Goal: Transaction & Acquisition: Purchase product/service

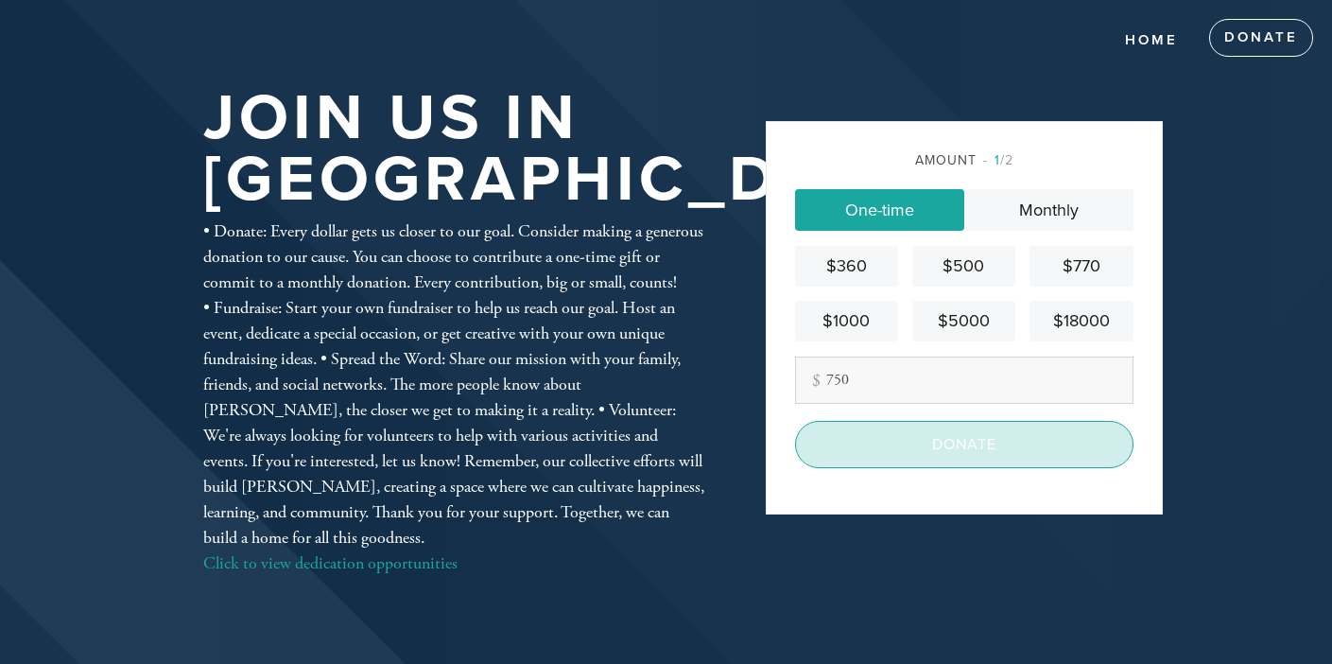
type input "750"
click at [937, 434] on input "Donate" at bounding box center [964, 444] width 338 height 47
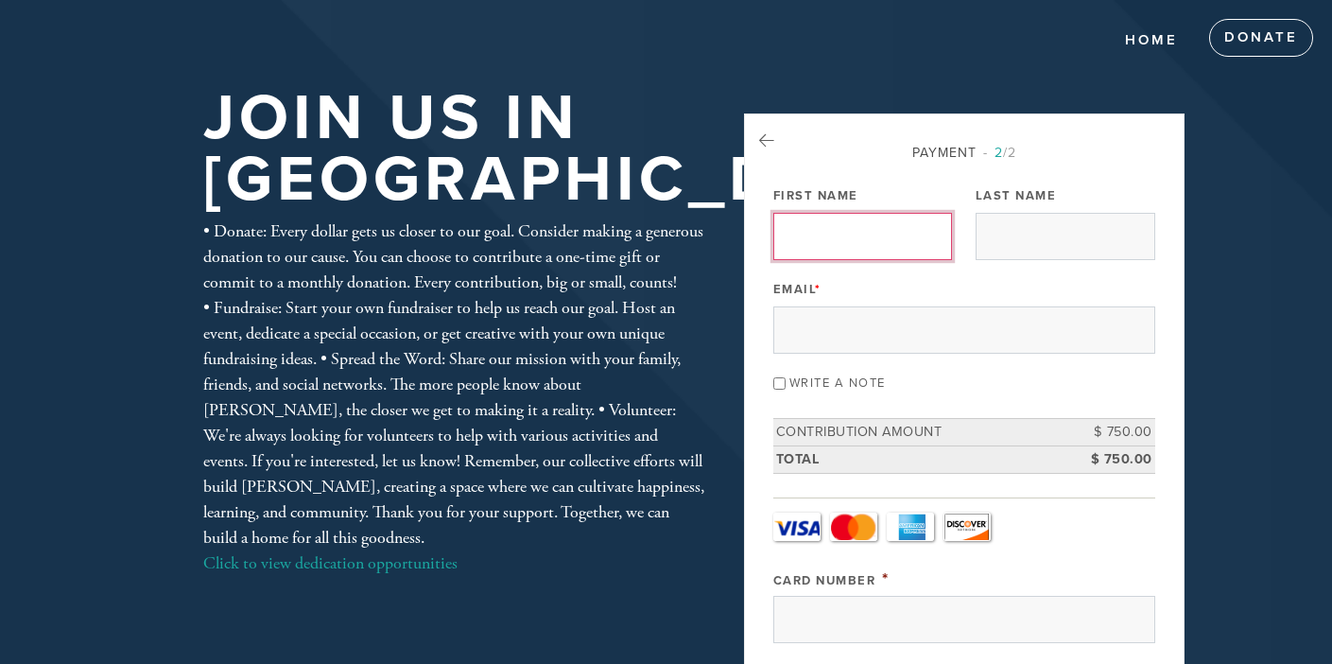
click at [823, 237] on input "First Name" at bounding box center [863, 236] width 180 height 47
type input "[PERSON_NAME]"
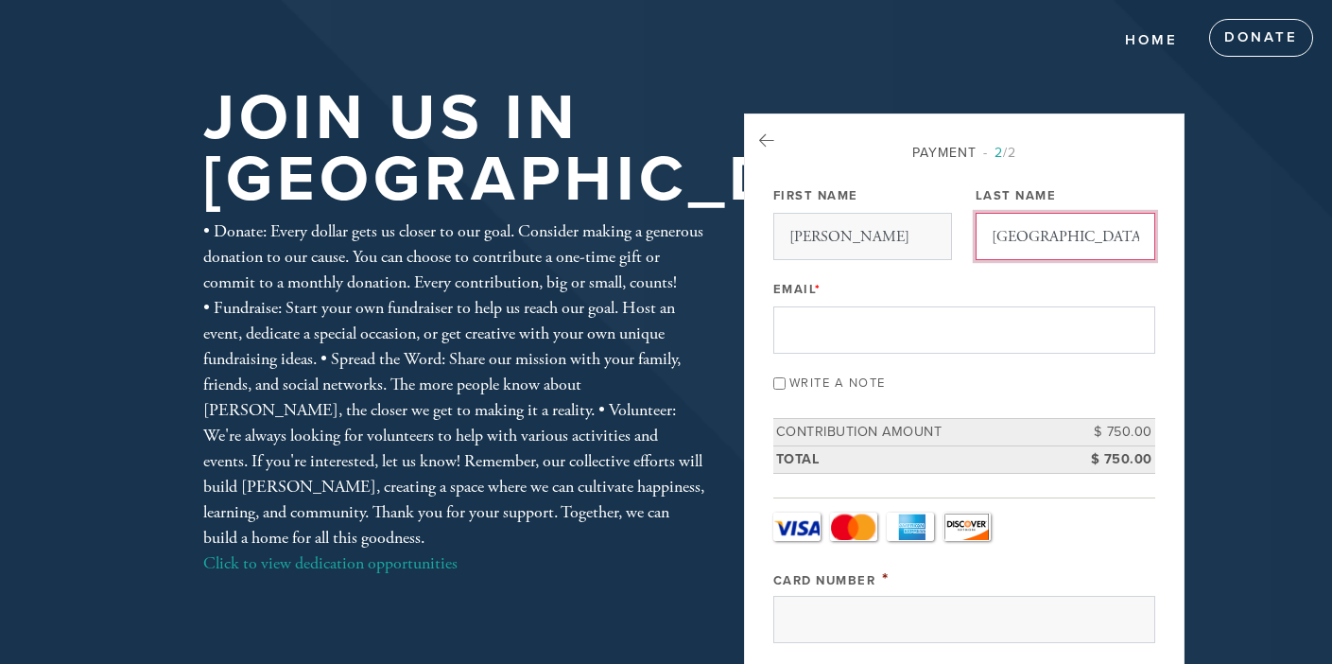
type input "[GEOGRAPHIC_DATA]"
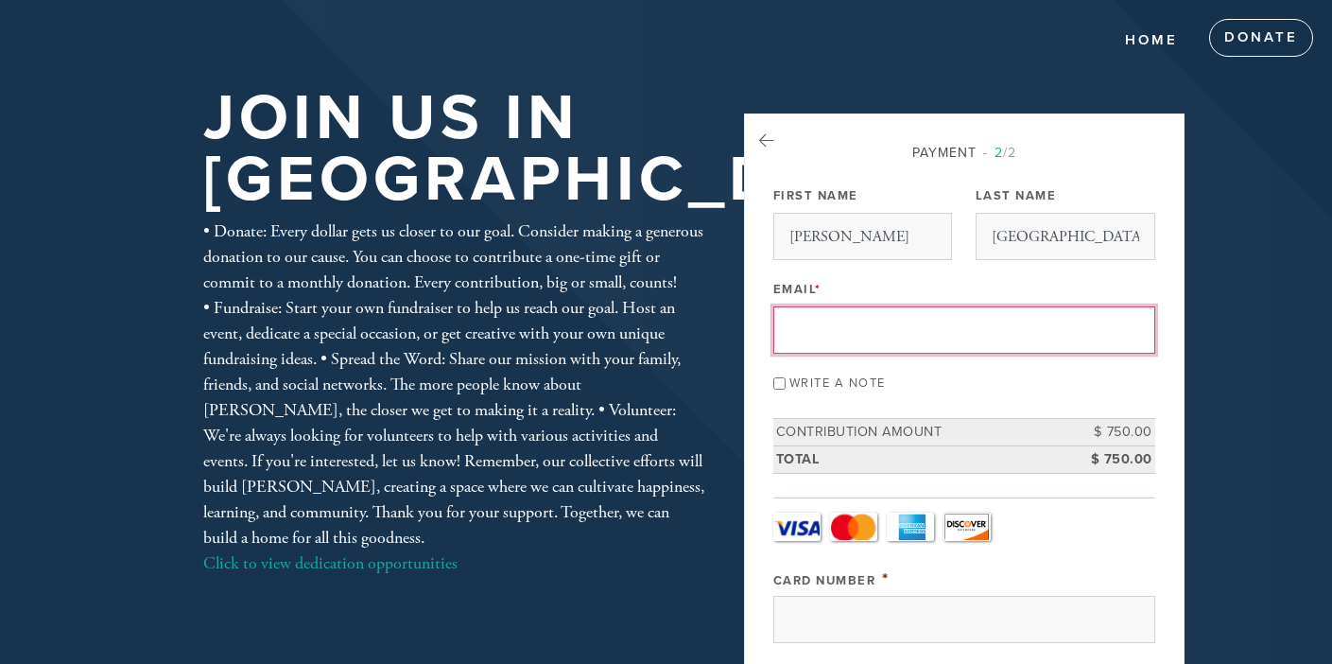
click at [806, 333] on input "Email *" at bounding box center [964, 329] width 382 height 47
type input "[EMAIL_ADDRESS][DOMAIN_NAME]"
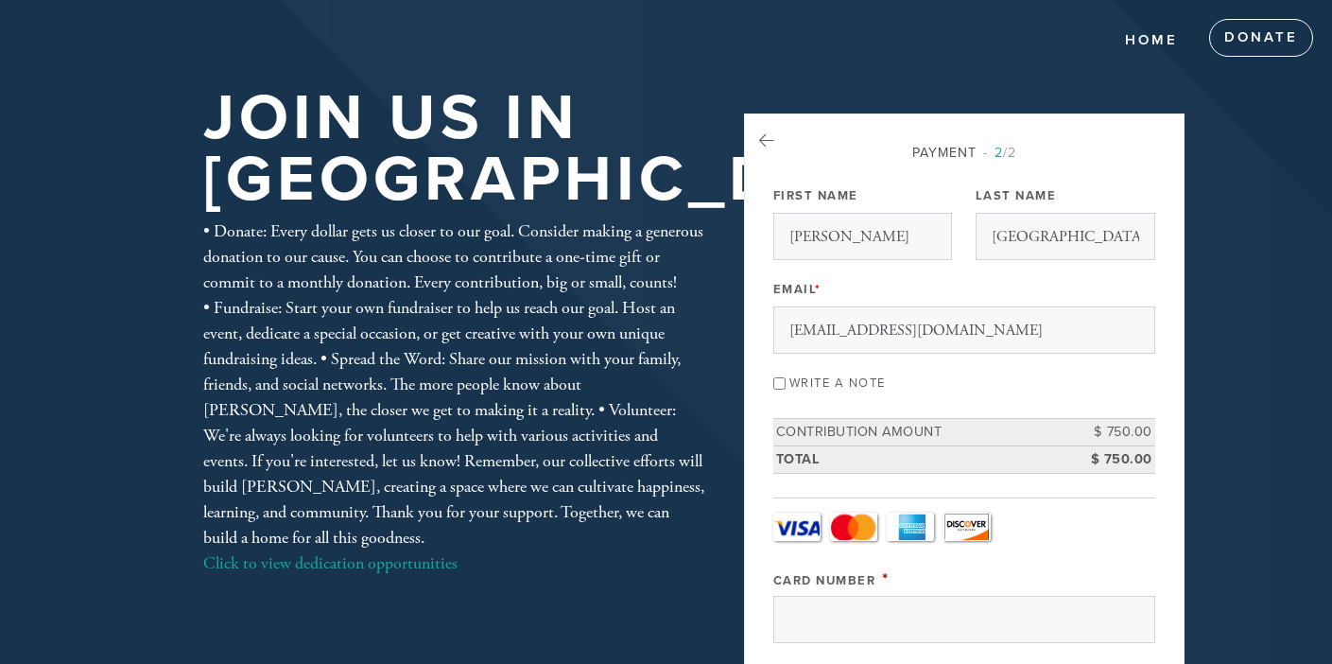
click at [786, 384] on input "Write a note" at bounding box center [779, 383] width 12 height 12
checkbox input "true"
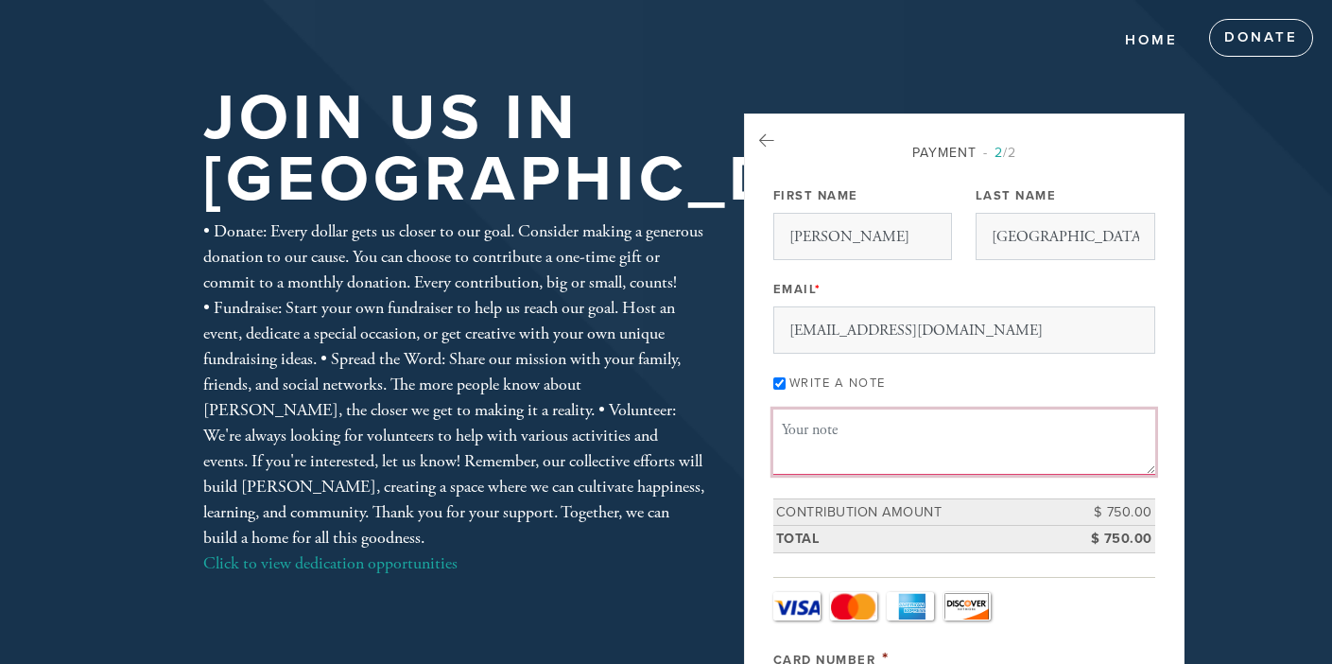
click at [813, 425] on textarea "Message or dedication" at bounding box center [964, 441] width 382 height 64
type textarea "W"
click at [894, 435] on textarea "With thanks to Attorney [PERSON_NAME] and the" at bounding box center [964, 441] width 382 height 64
click at [831, 456] on textarea "With thanks in the name of Attorney [PERSON_NAME] and the" at bounding box center [964, 441] width 382 height 64
click at [1061, 433] on textarea "With thanks in the name of Attorney [PERSON_NAME] and WDA LLP" at bounding box center [964, 441] width 382 height 64
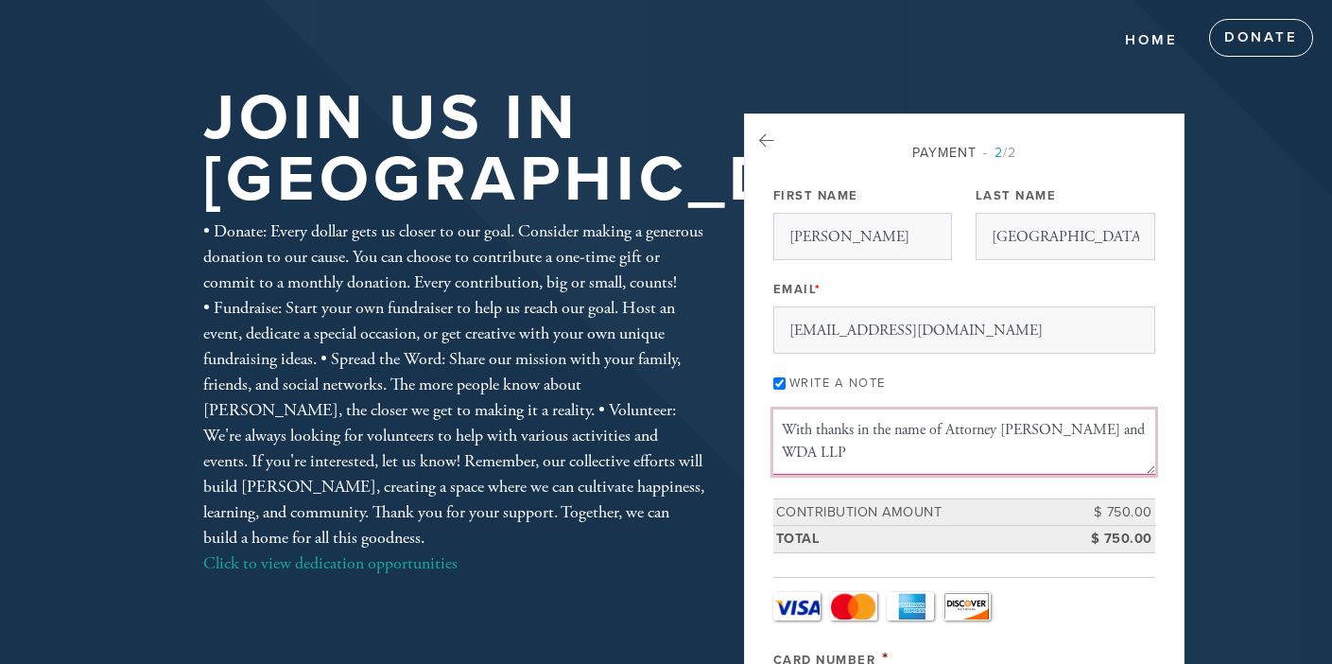
click at [967, 429] on textarea "With thanks in the name of Attorney [PERSON_NAME] and WDA LLP" at bounding box center [964, 441] width 382 height 64
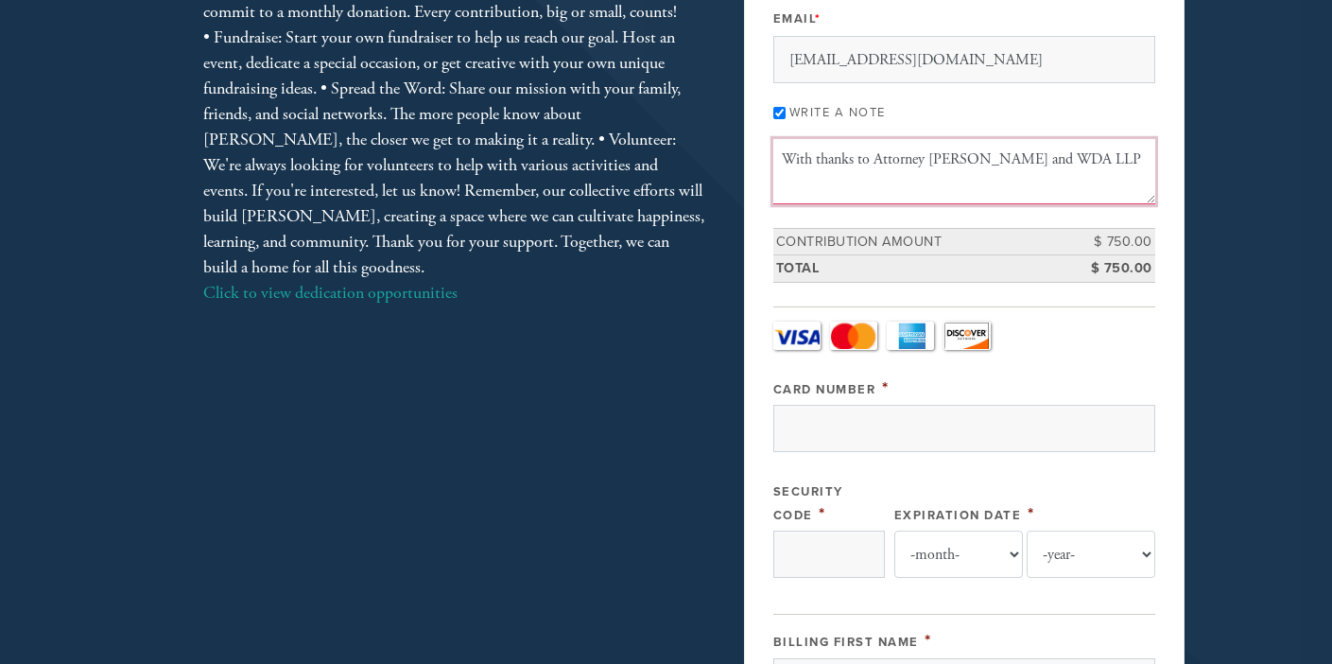
scroll to position [276, 0]
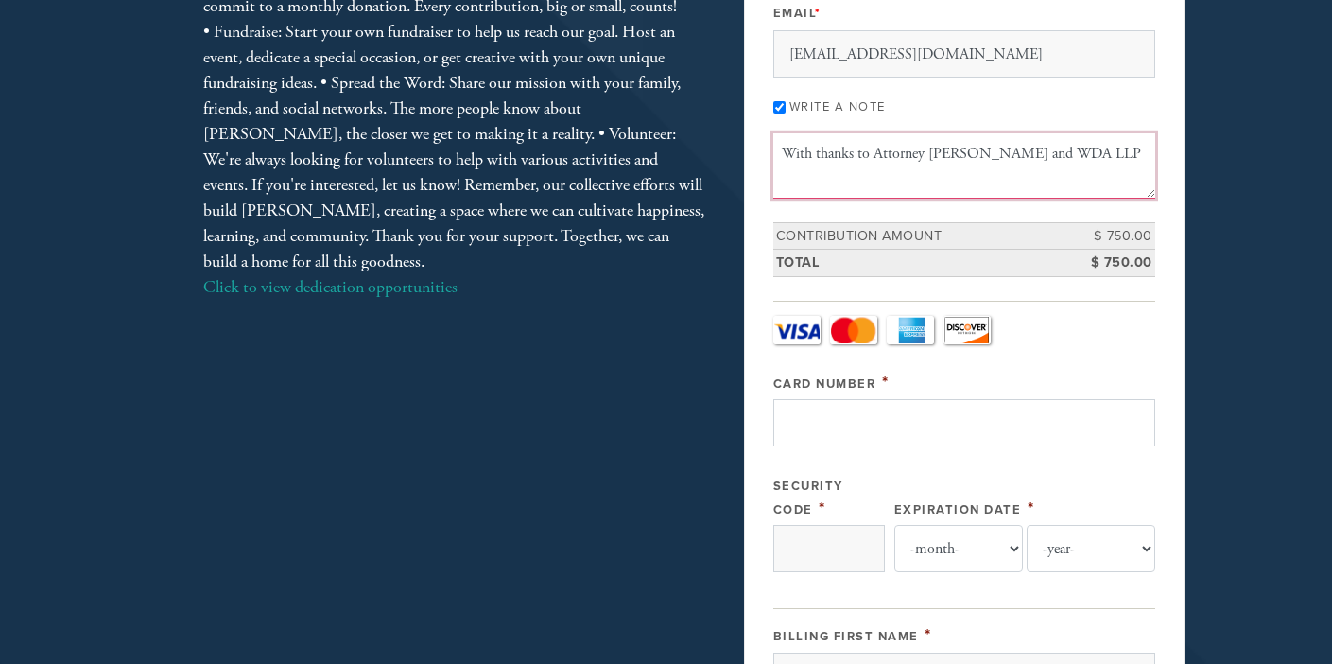
type textarea "With thanks to Attorney [PERSON_NAME] and WDA LLP"
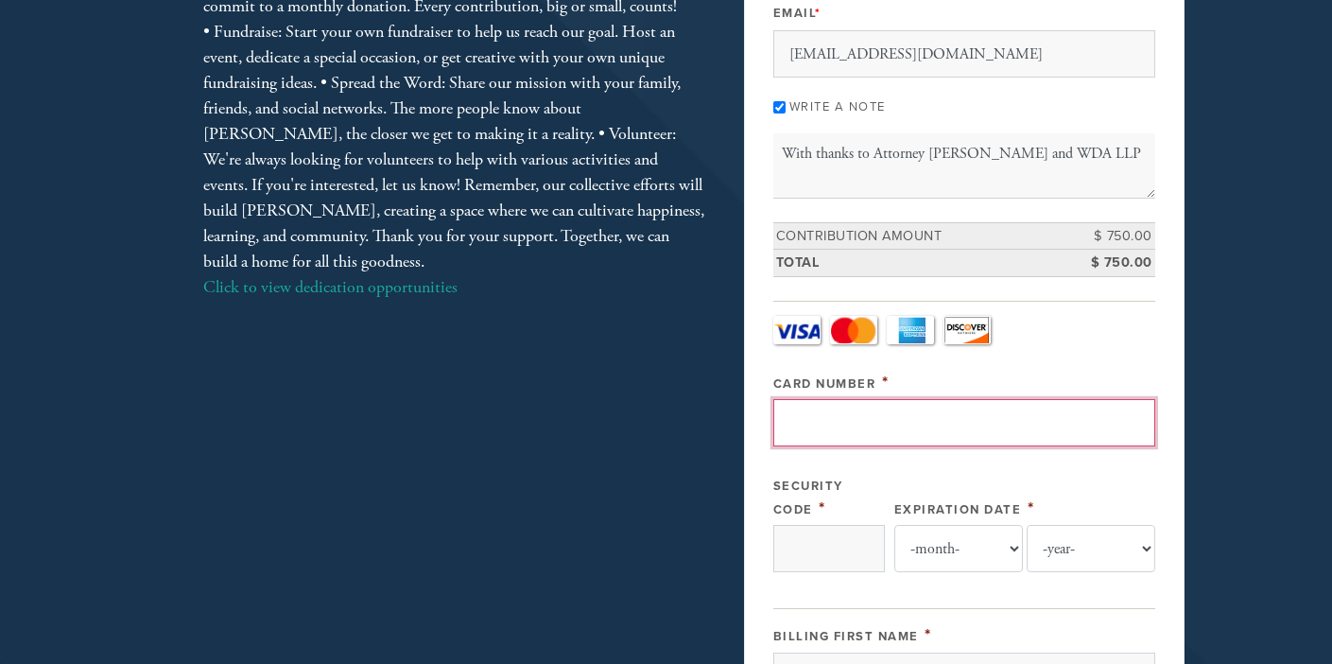
click at [837, 415] on input "Card Number" at bounding box center [964, 422] width 382 height 47
type input "[CREDIT_CARD_NUMBER]"
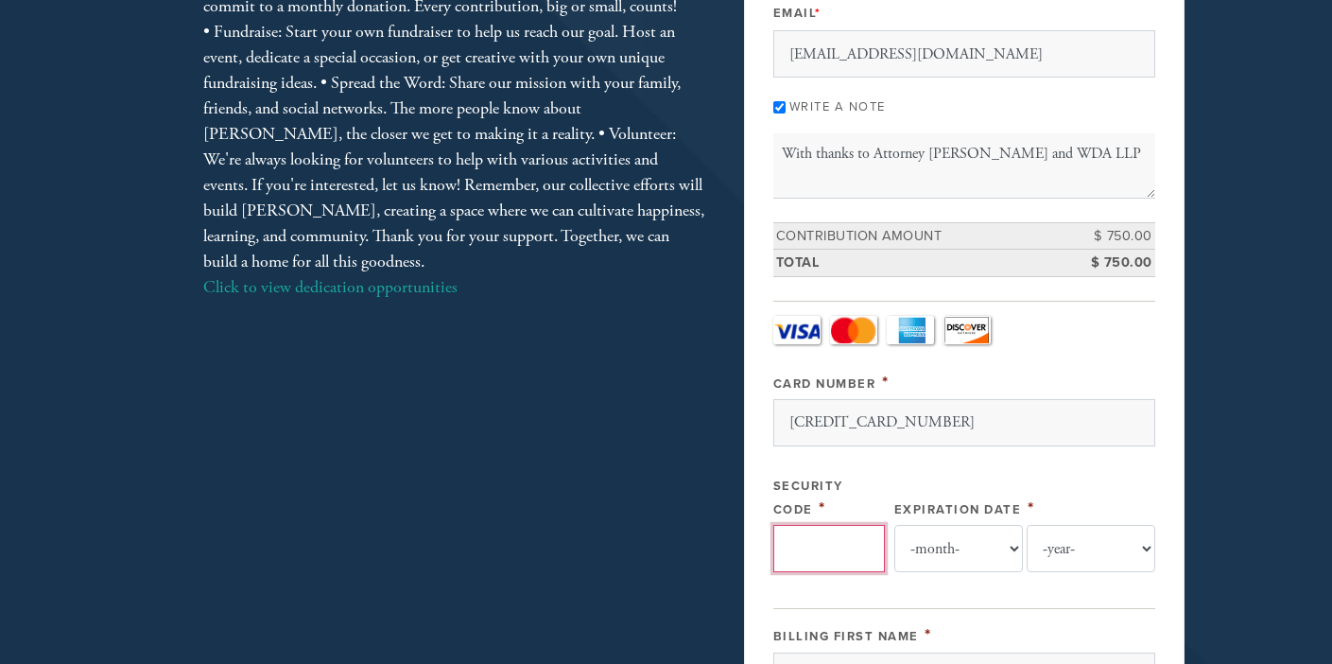
click at [822, 544] on input "Security Code" at bounding box center [829, 548] width 112 height 47
type input "780"
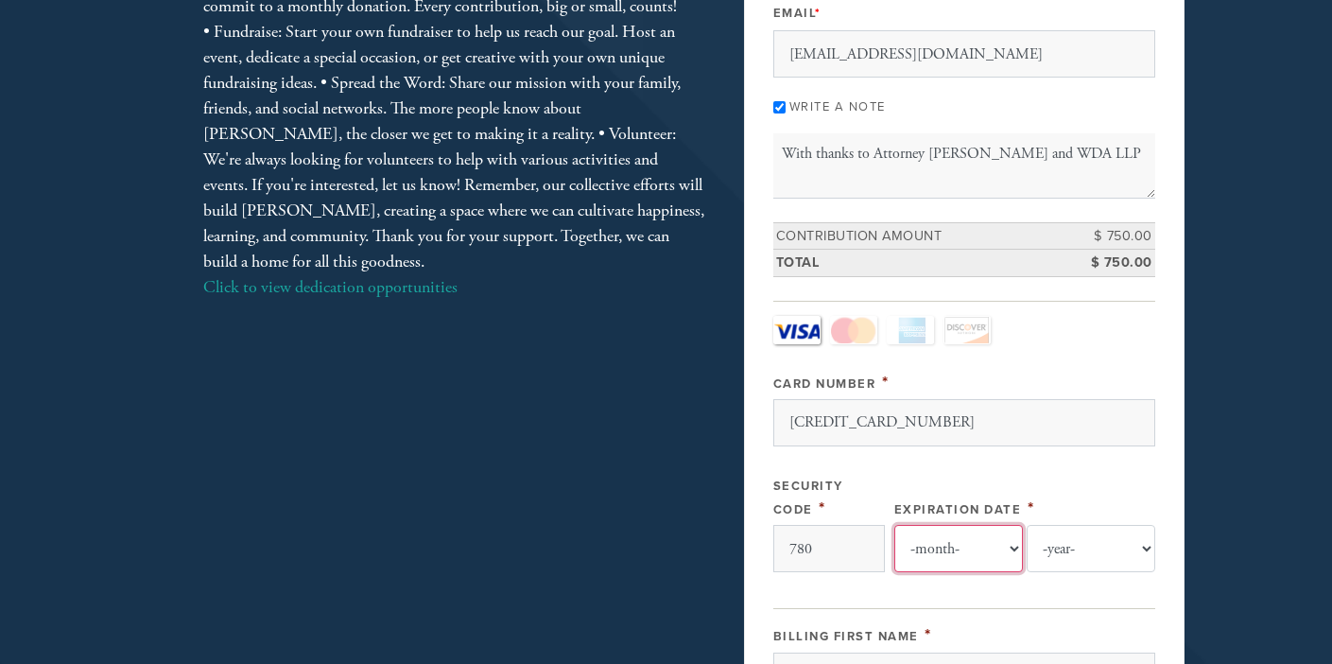
click at [922, 548] on select "-month- Jan Feb Mar Apr May Jun [DATE] Aug Sep Oct Nov Dec" at bounding box center [958, 548] width 129 height 47
select select "4"
click at [902, 525] on select "-month- Jan Feb Mar Apr May Jun [DATE] Aug Sep Oct Nov Dec" at bounding box center [958, 548] width 129 height 47
click at [1067, 547] on select "-year- 2025 2026 2027 2028 2029 2030 2031 2032 2033 2034 2035" at bounding box center [1091, 548] width 129 height 47
select select "2026"
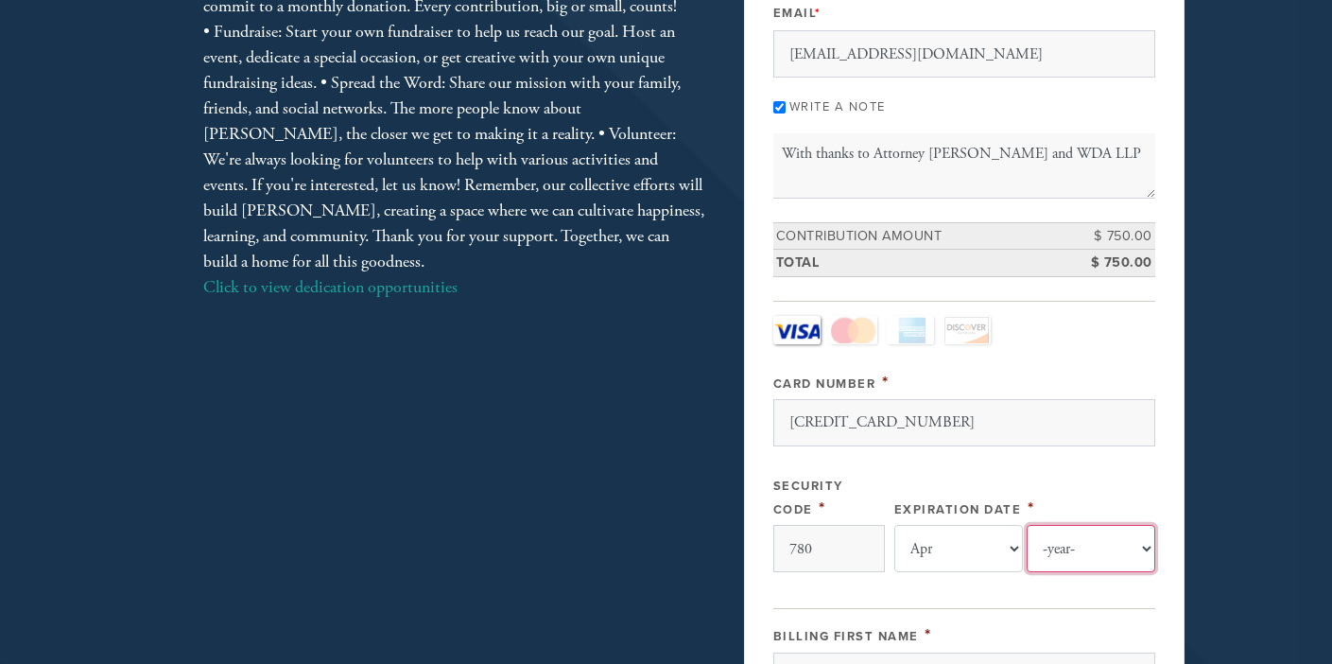
click at [1027, 525] on select "-year- 2025 2026 2027 2028 2029 2030 2031 2032 2033 2034 2035" at bounding box center [1091, 548] width 129 height 47
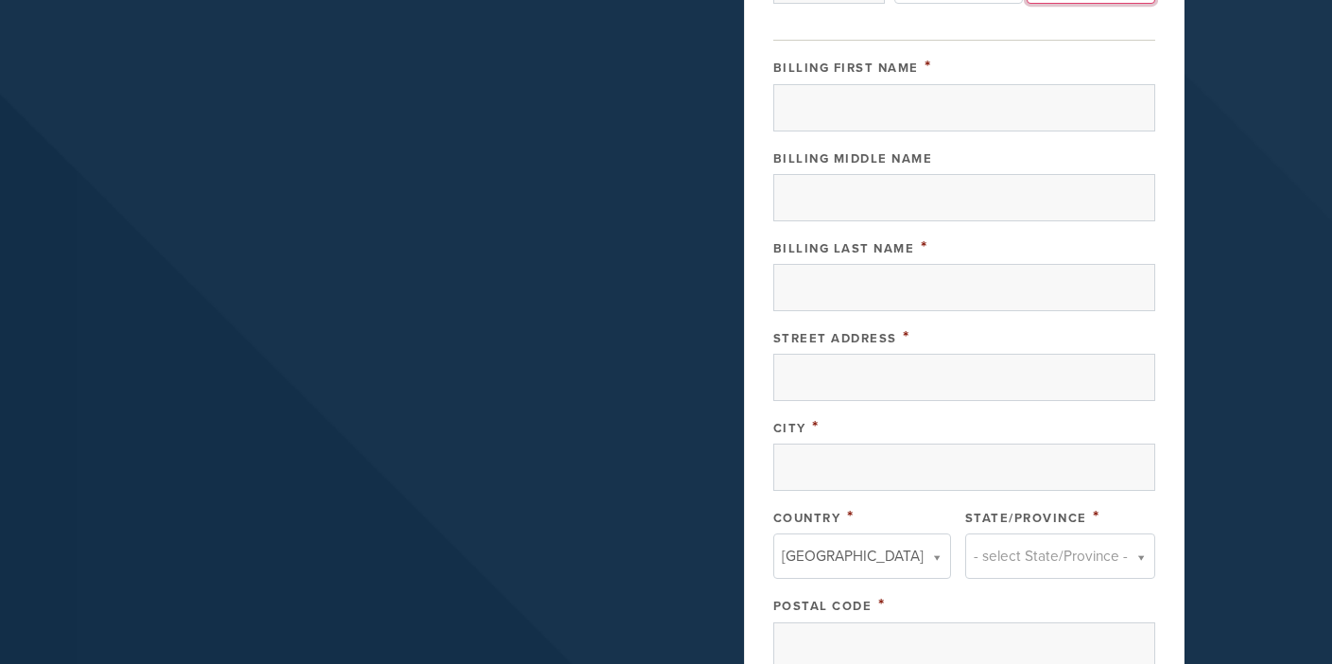
scroll to position [842, 0]
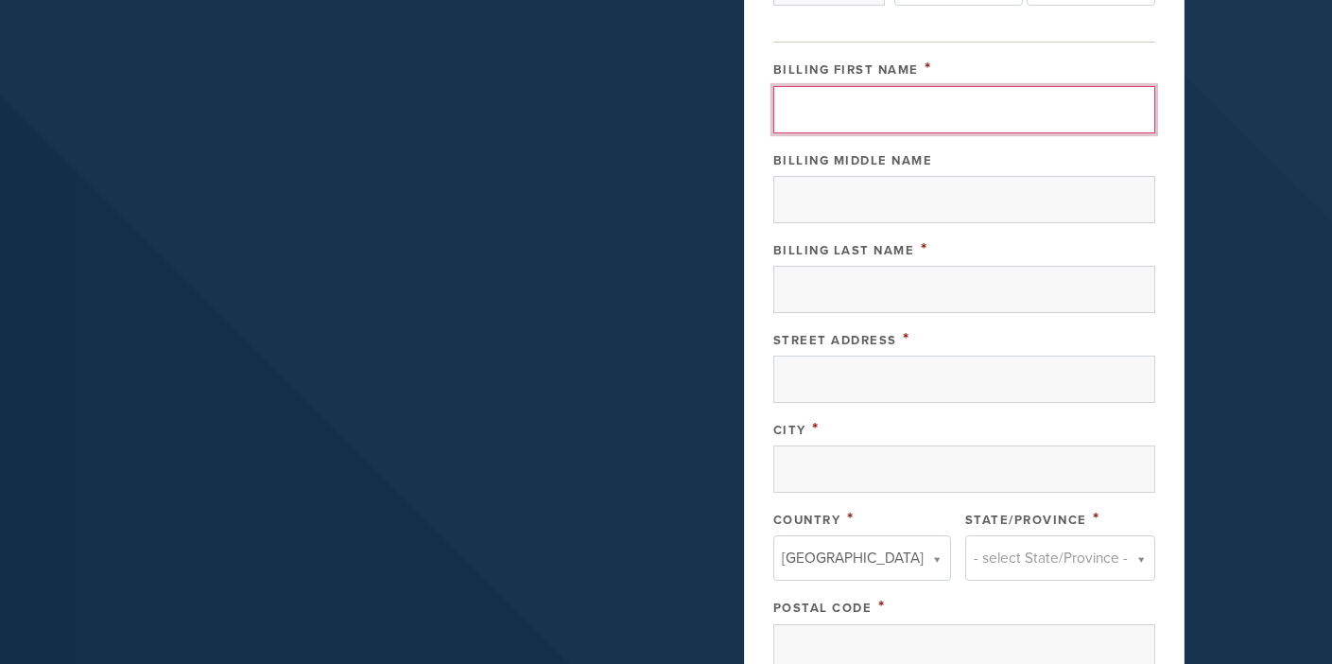
click at [861, 111] on input "Billing First Name" at bounding box center [964, 109] width 382 height 47
type input "[PERSON_NAME]"
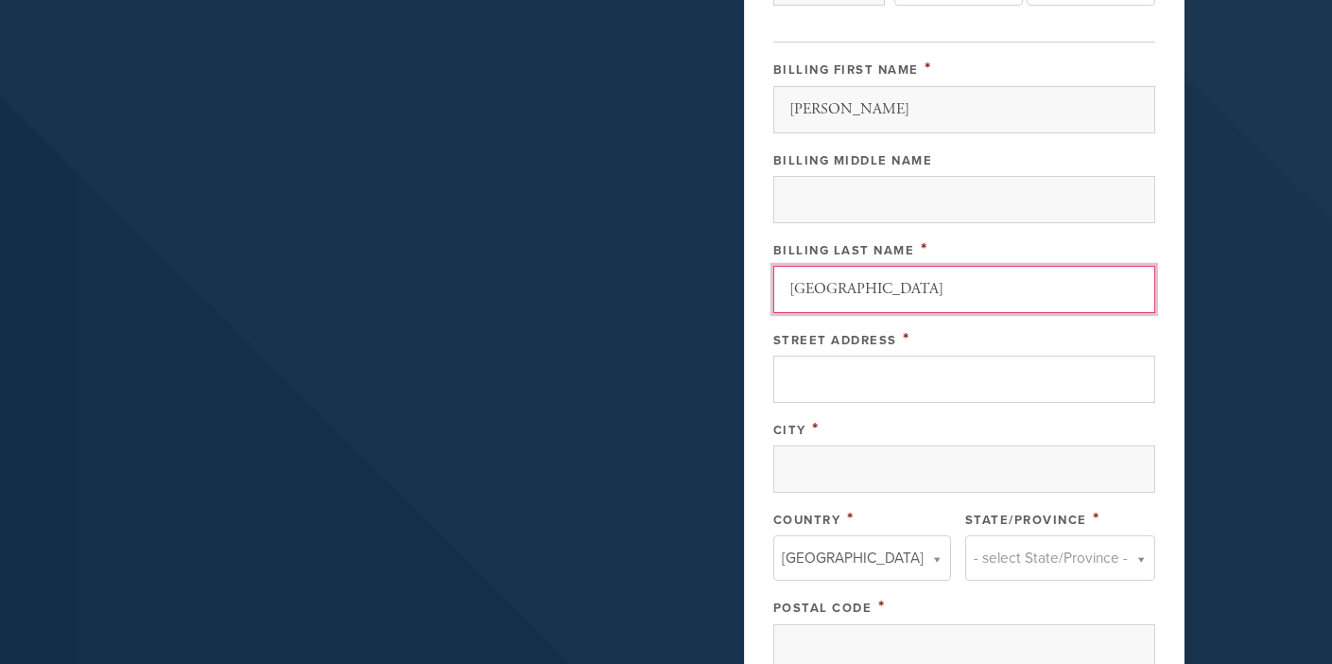
type input "[GEOGRAPHIC_DATA]"
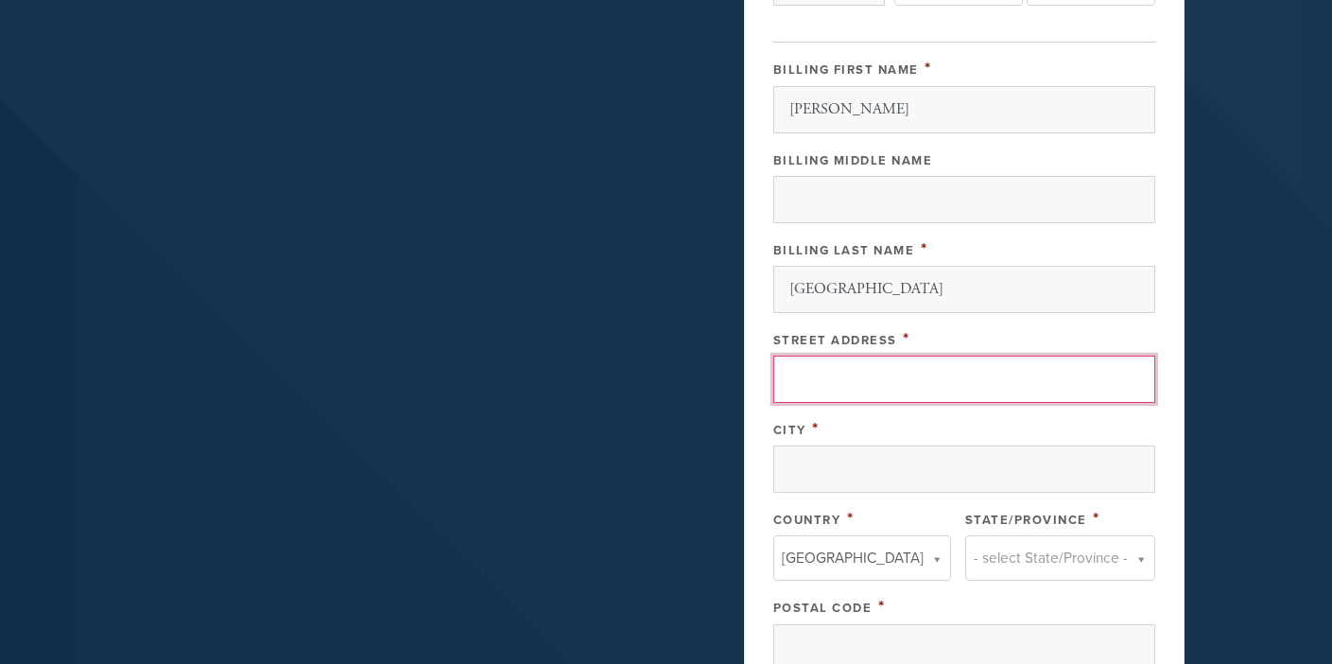
click at [845, 381] on input "Street Address" at bounding box center [964, 379] width 382 height 47
type input "[STREET_ADDRESS]"
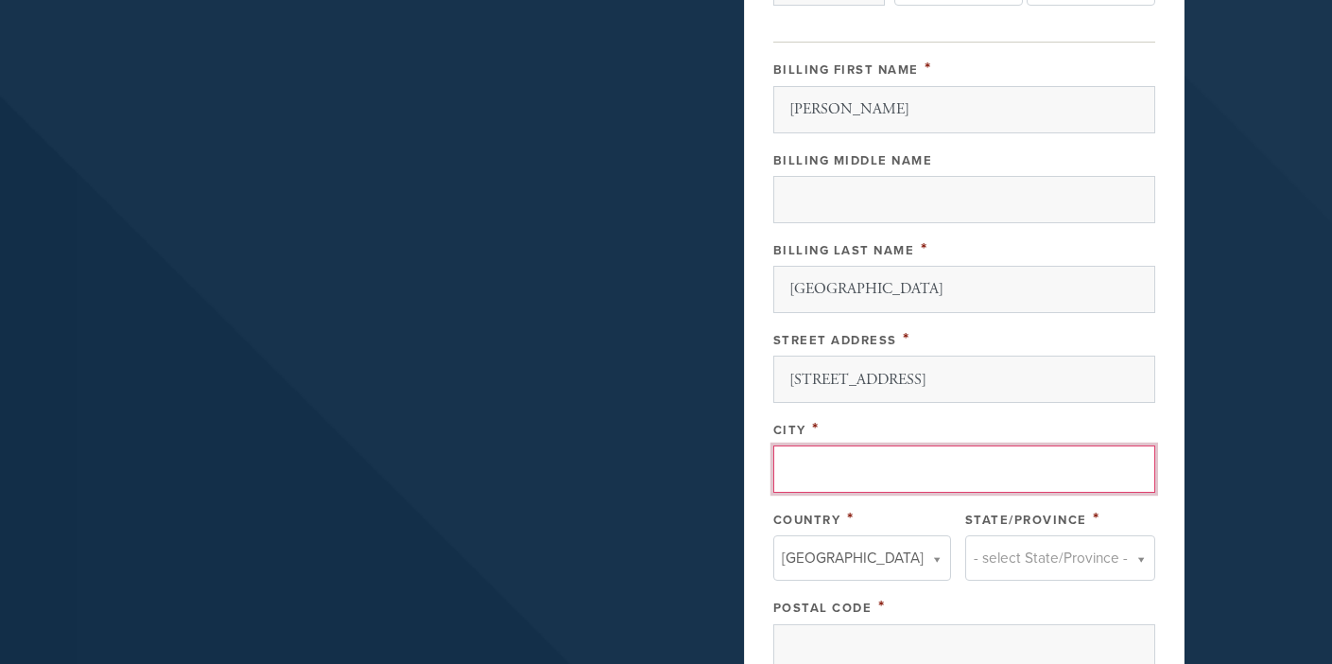
click at [823, 462] on input "City" at bounding box center [964, 468] width 382 height 47
type input "[GEOGRAPHIC_DATA]"
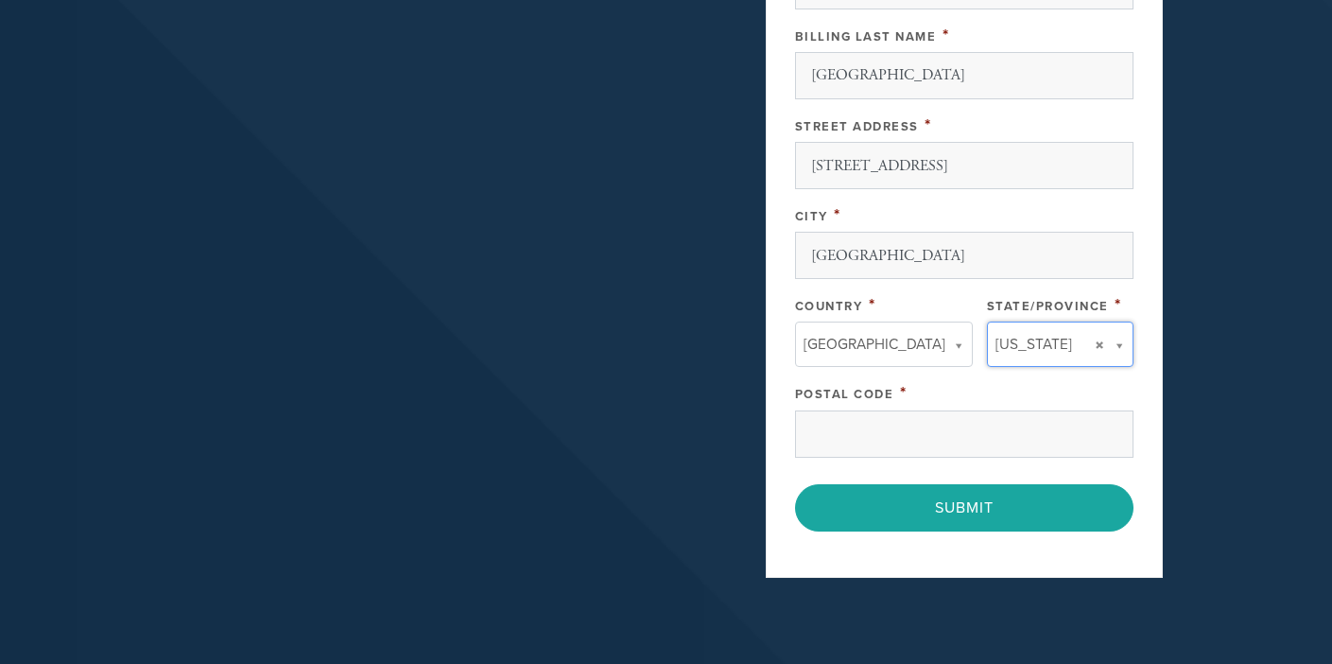
scroll to position [1063, 0]
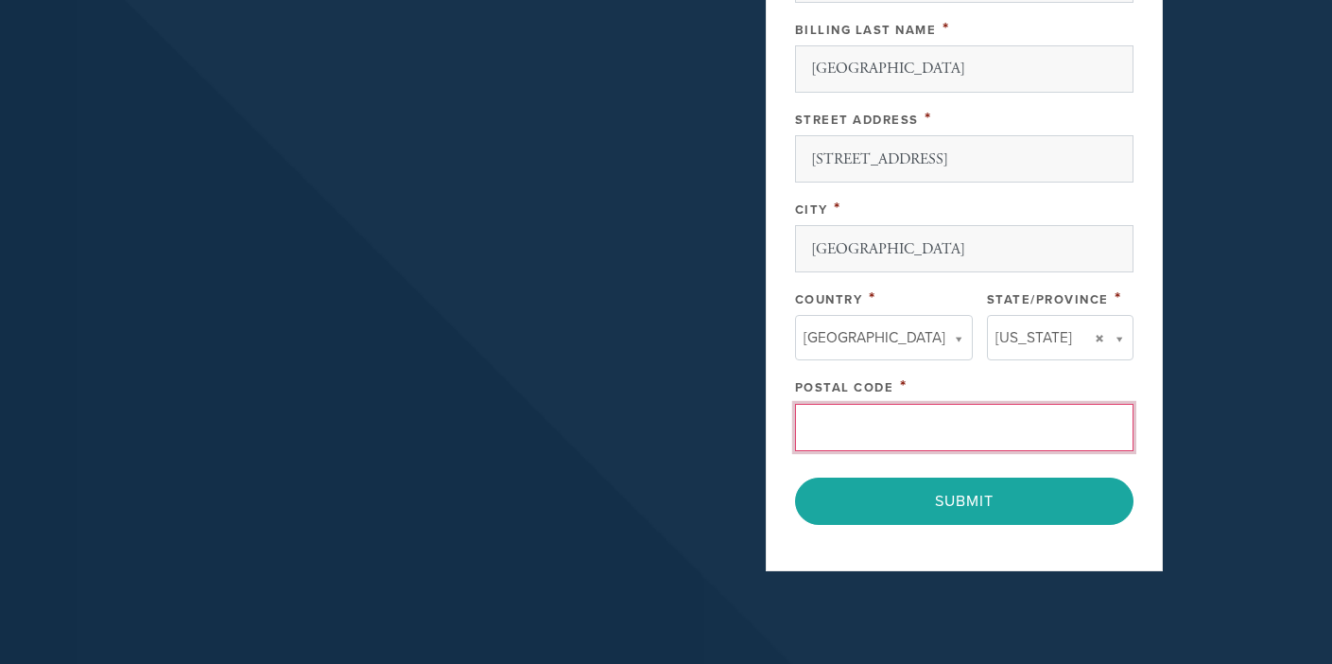
click at [853, 414] on input "Postal Code" at bounding box center [964, 427] width 338 height 47
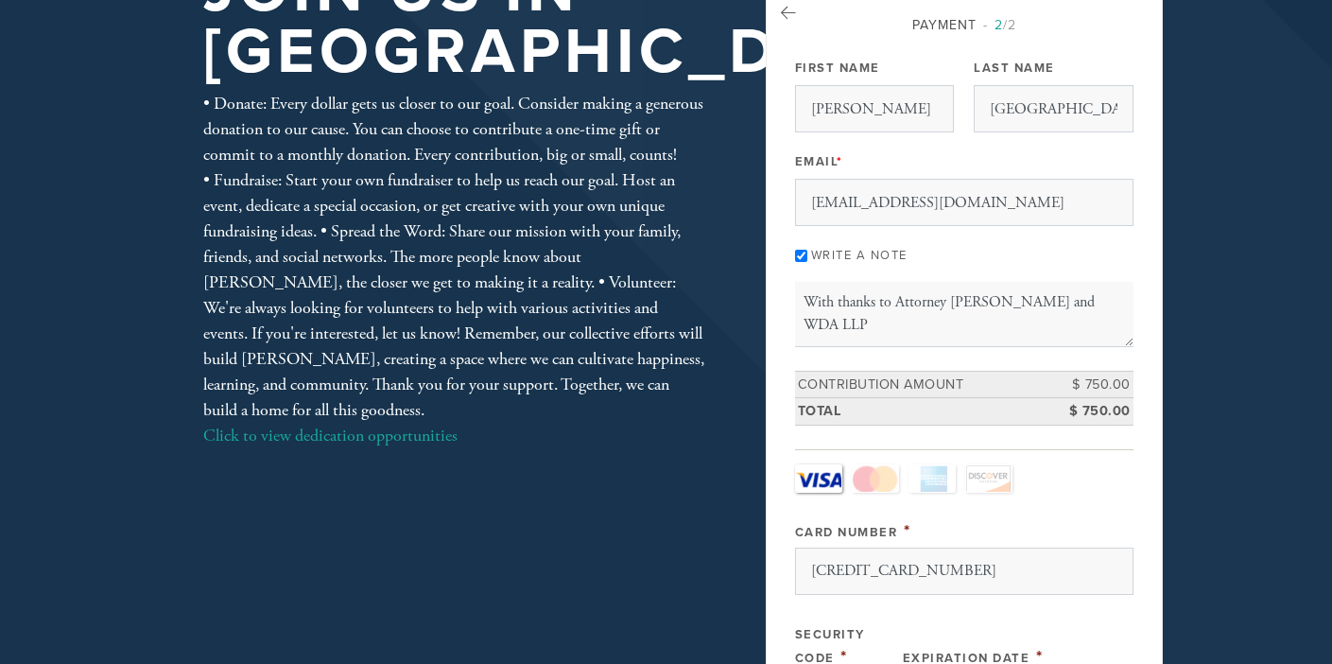
scroll to position [125, 0]
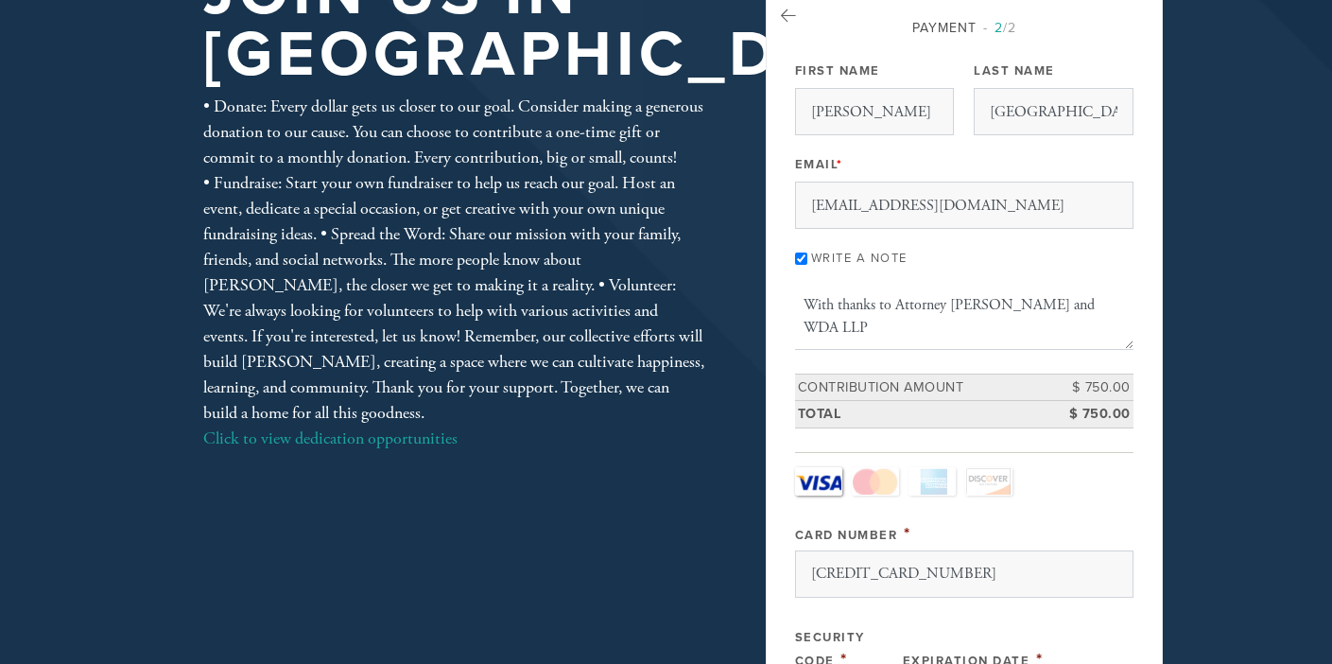
type input "CA 90064"
click at [876, 305] on textarea "With thanks to Attorney [PERSON_NAME] and WDA LLP" at bounding box center [964, 317] width 338 height 64
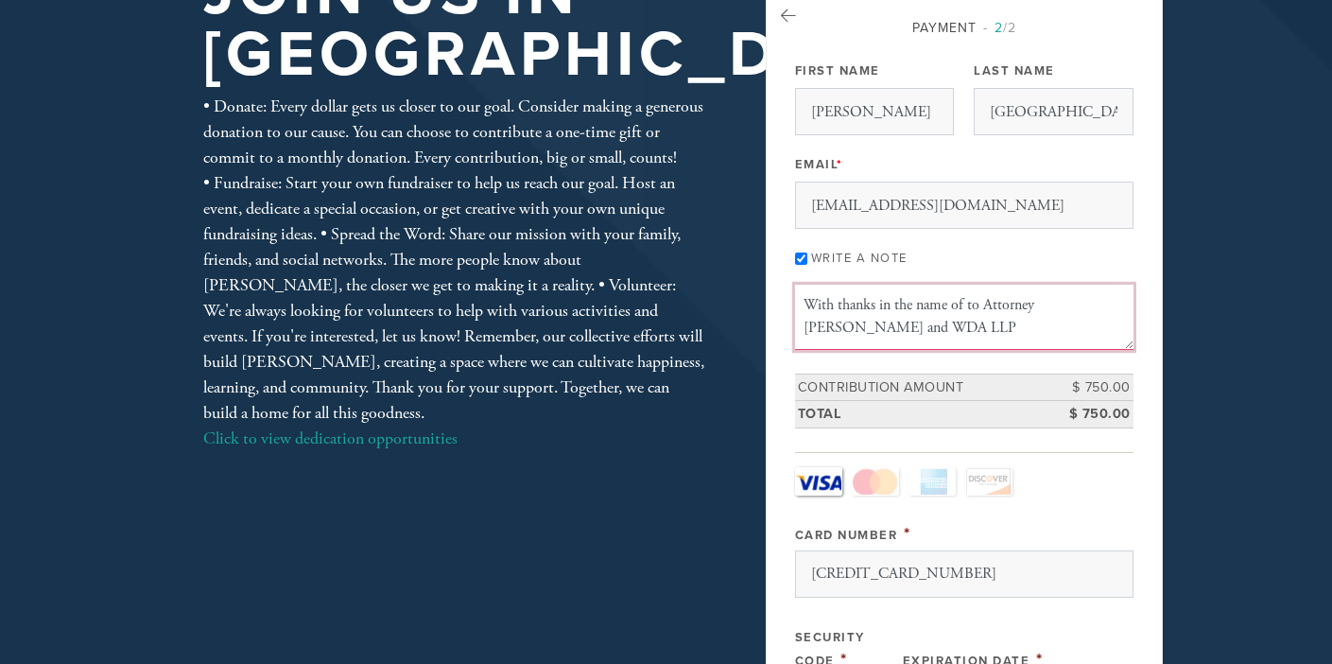
click at [983, 304] on textarea "With thanks in the name of to Attorney [PERSON_NAME] and WDA LLP" at bounding box center [964, 317] width 338 height 64
type textarea "With thanks to Attorney [PERSON_NAME] and WDA LLP"
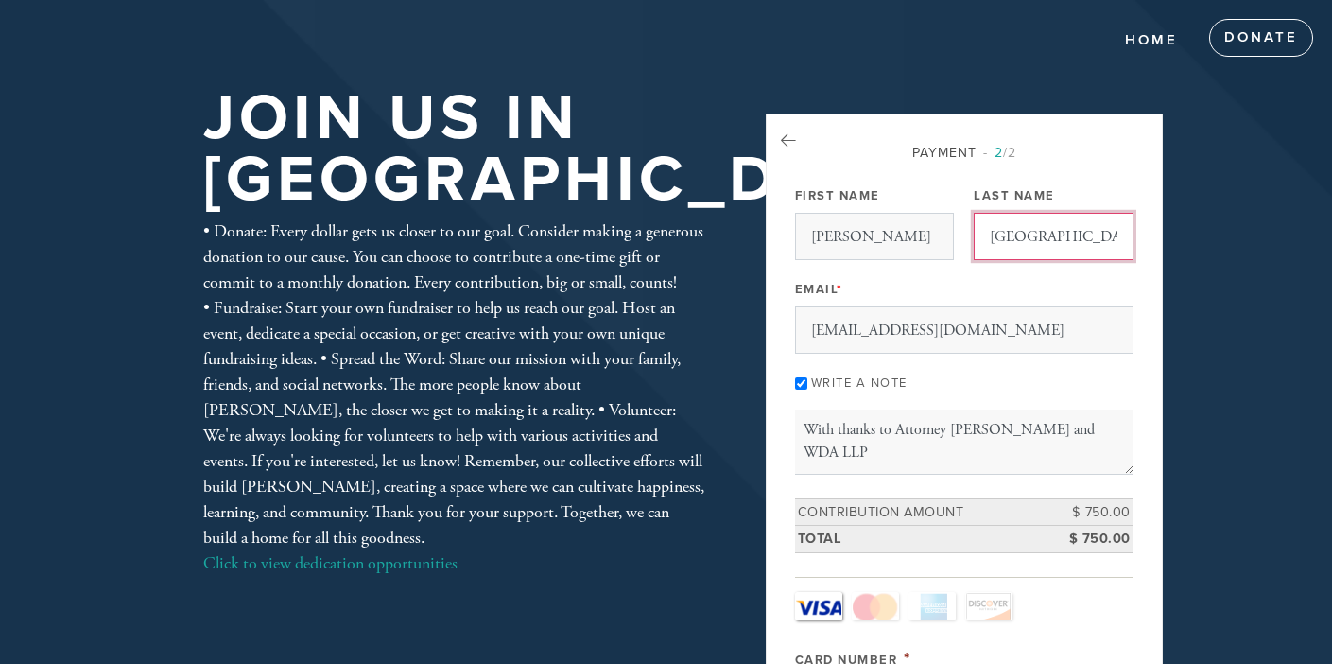
click at [1079, 245] on input "[GEOGRAPHIC_DATA]" at bounding box center [1053, 236] width 159 height 47
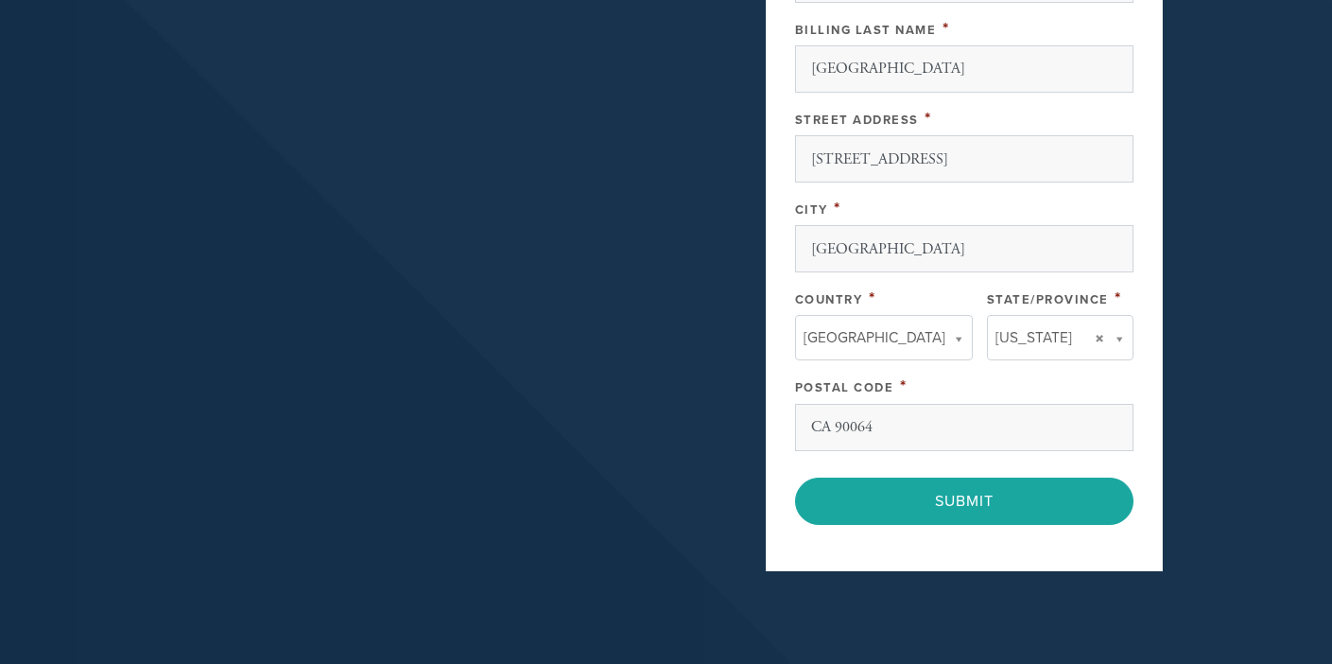
scroll to position [1066, 0]
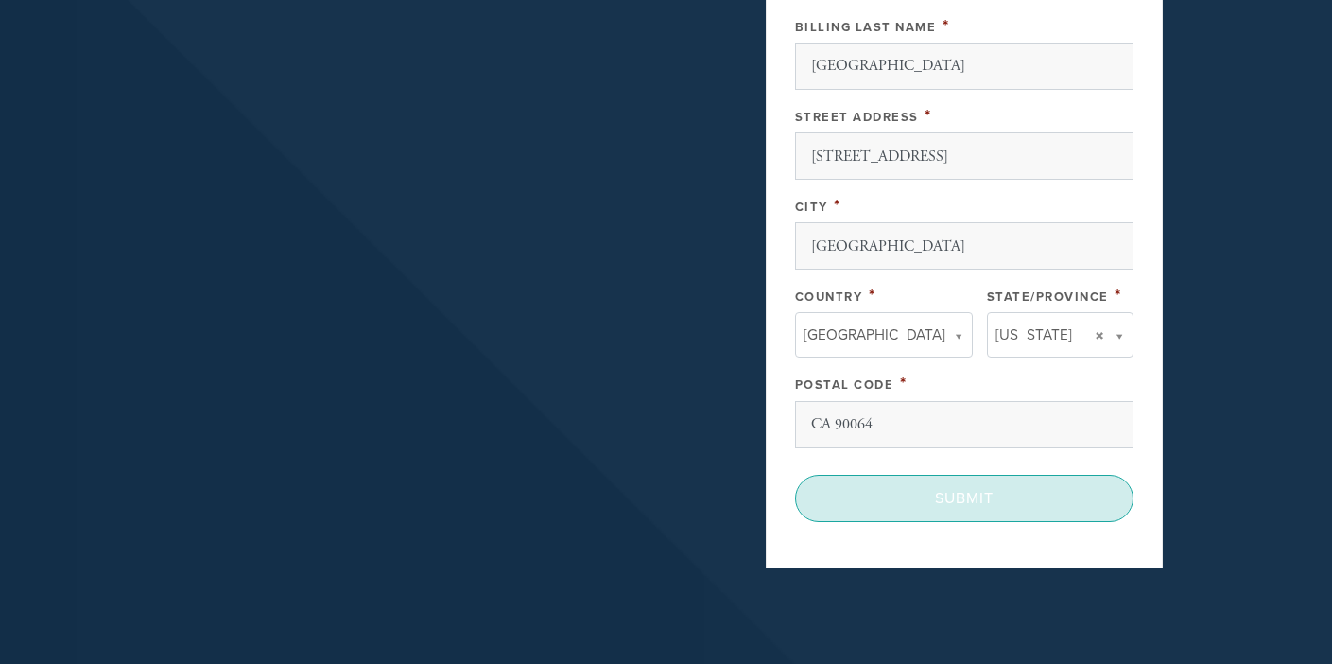
click at [1010, 506] on input "Submit" at bounding box center [964, 498] width 338 height 47
